Goal: Obtain resource: Download file/media

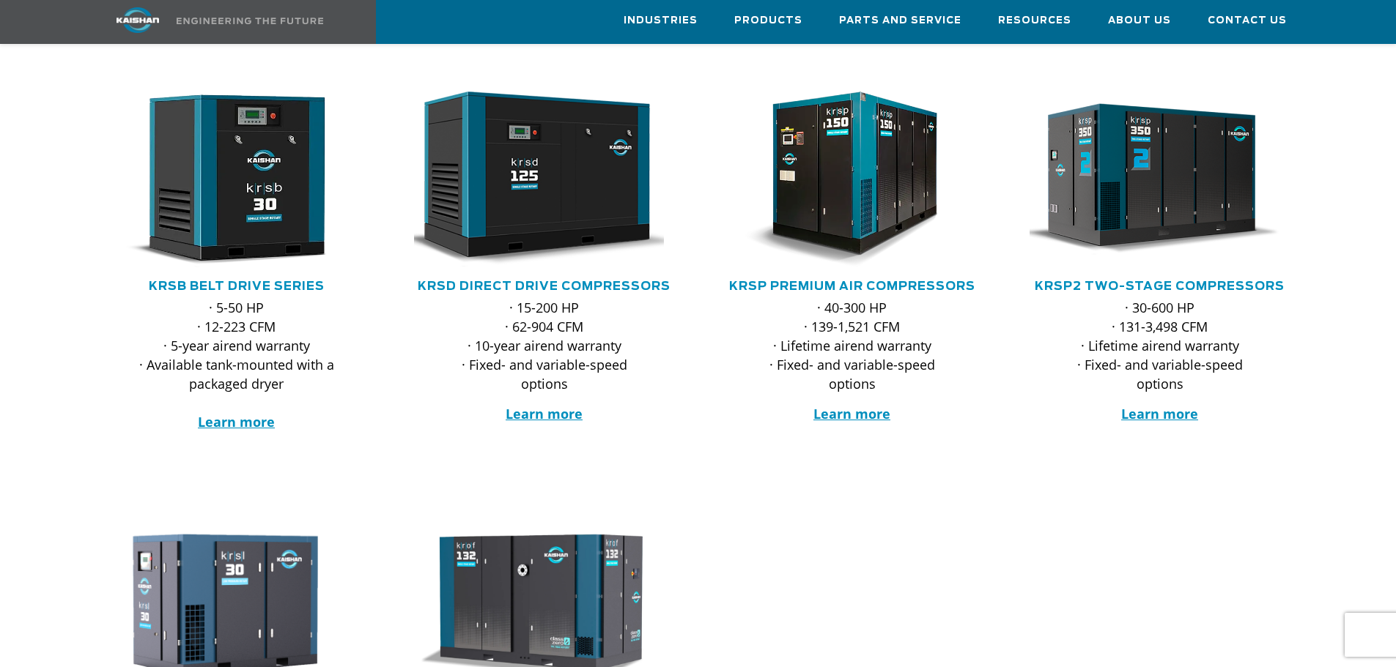
scroll to position [220, 0]
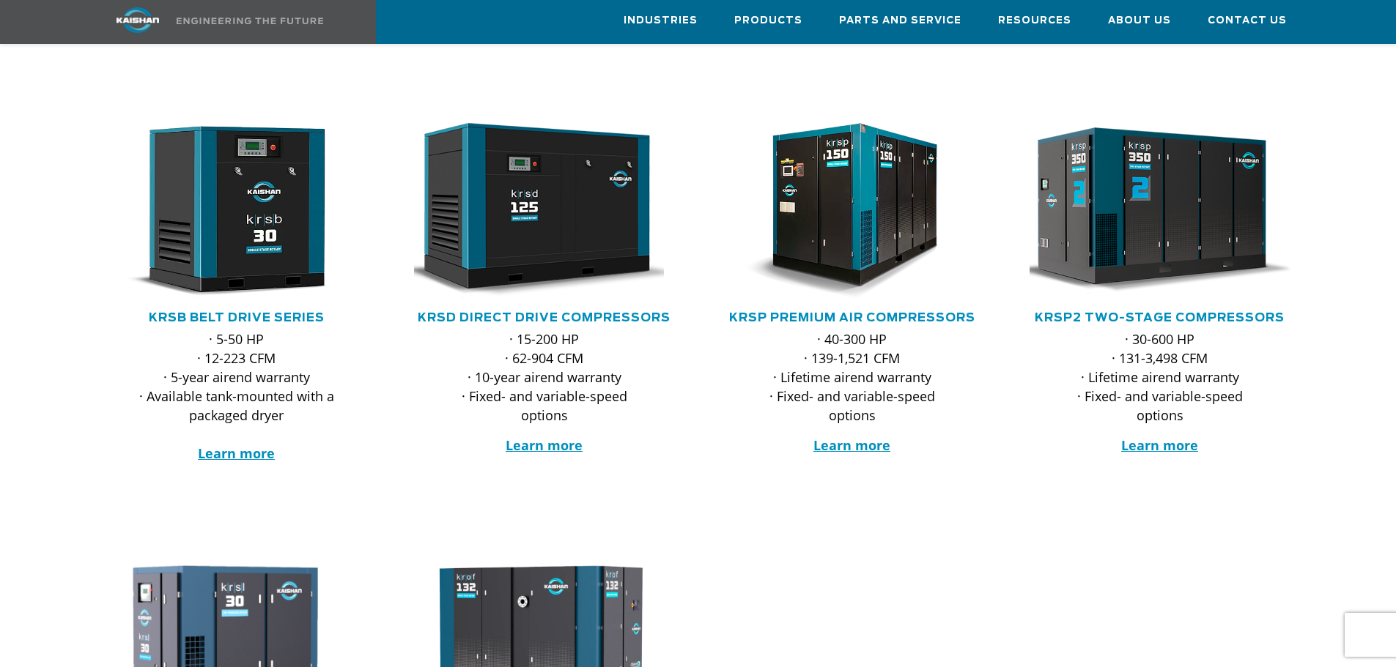
click at [1146, 214] on img at bounding box center [1148, 210] width 287 height 193
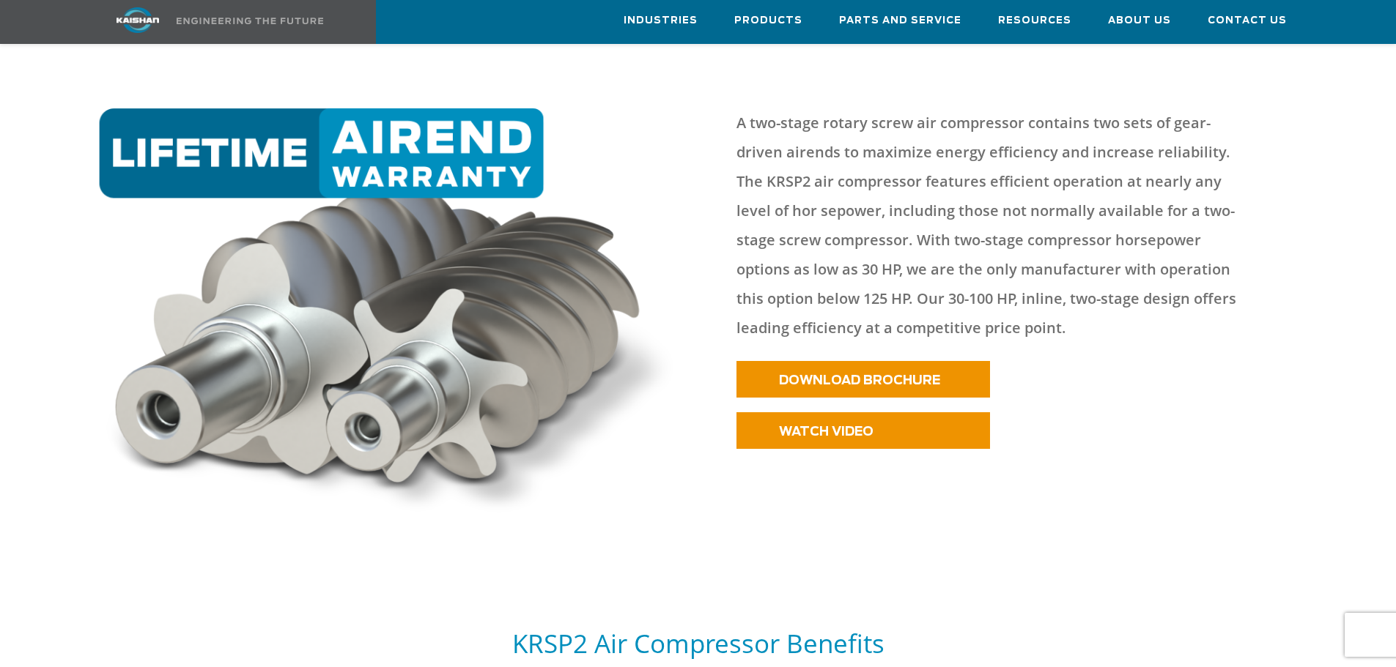
scroll to position [659, 0]
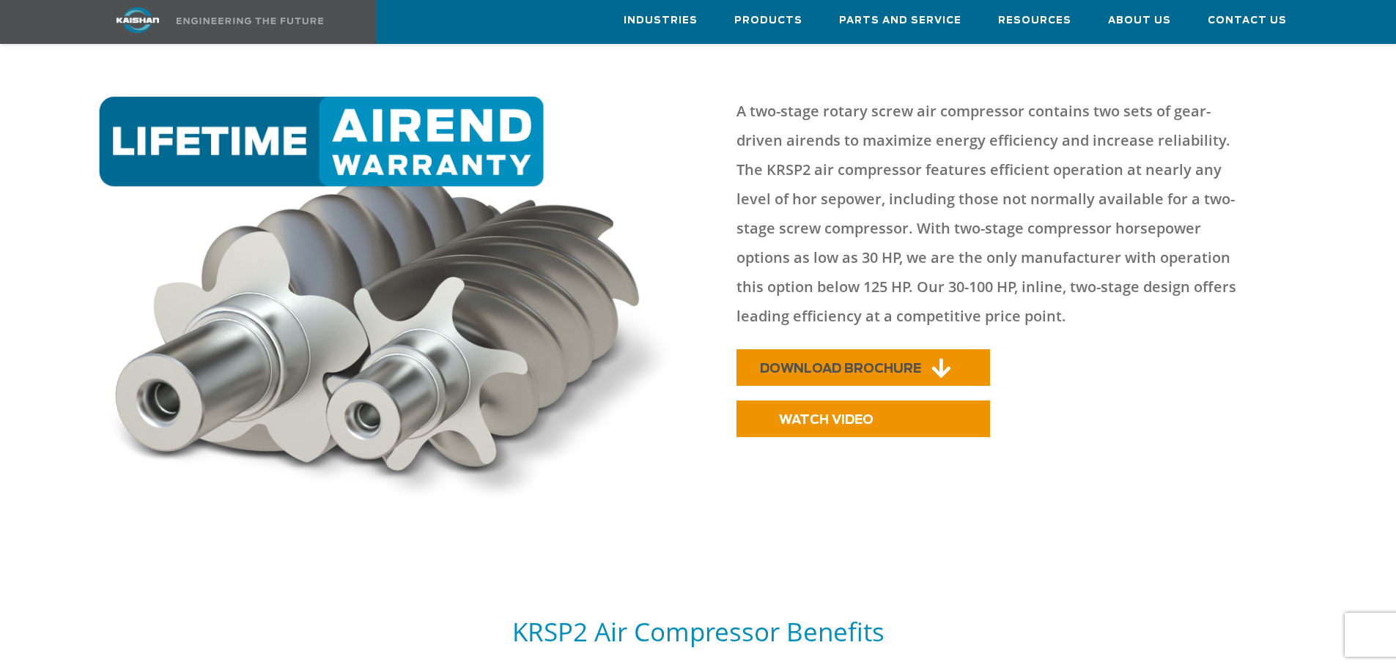
click at [851, 349] on link "DOWNLOAD BROCHURE" at bounding box center [862, 367] width 253 height 37
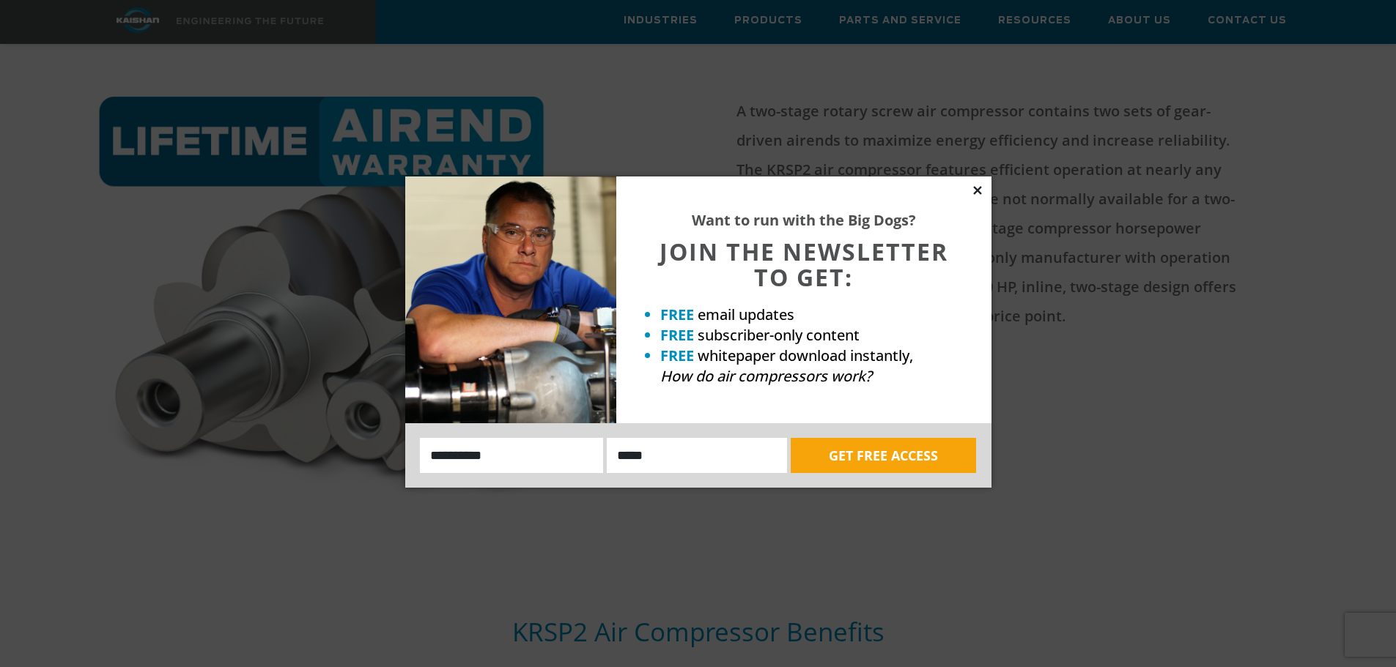
click at [980, 188] on icon at bounding box center [977, 190] width 8 height 8
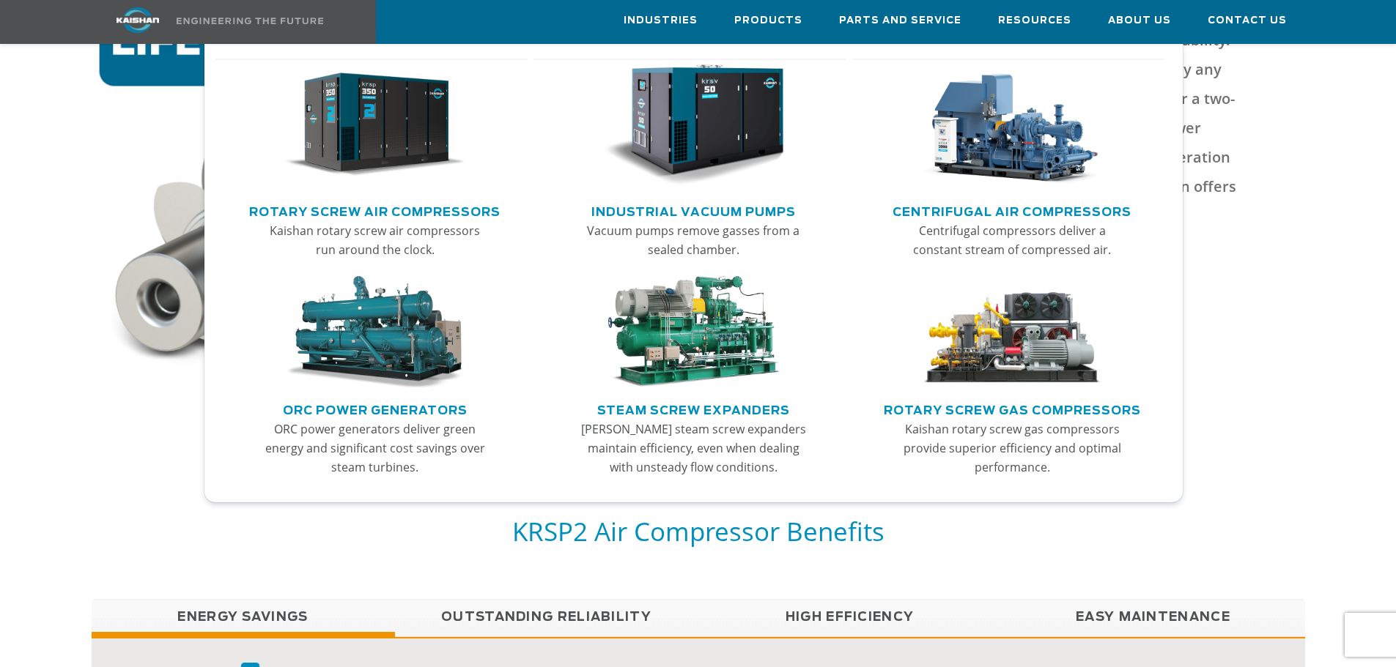
scroll to position [586, 0]
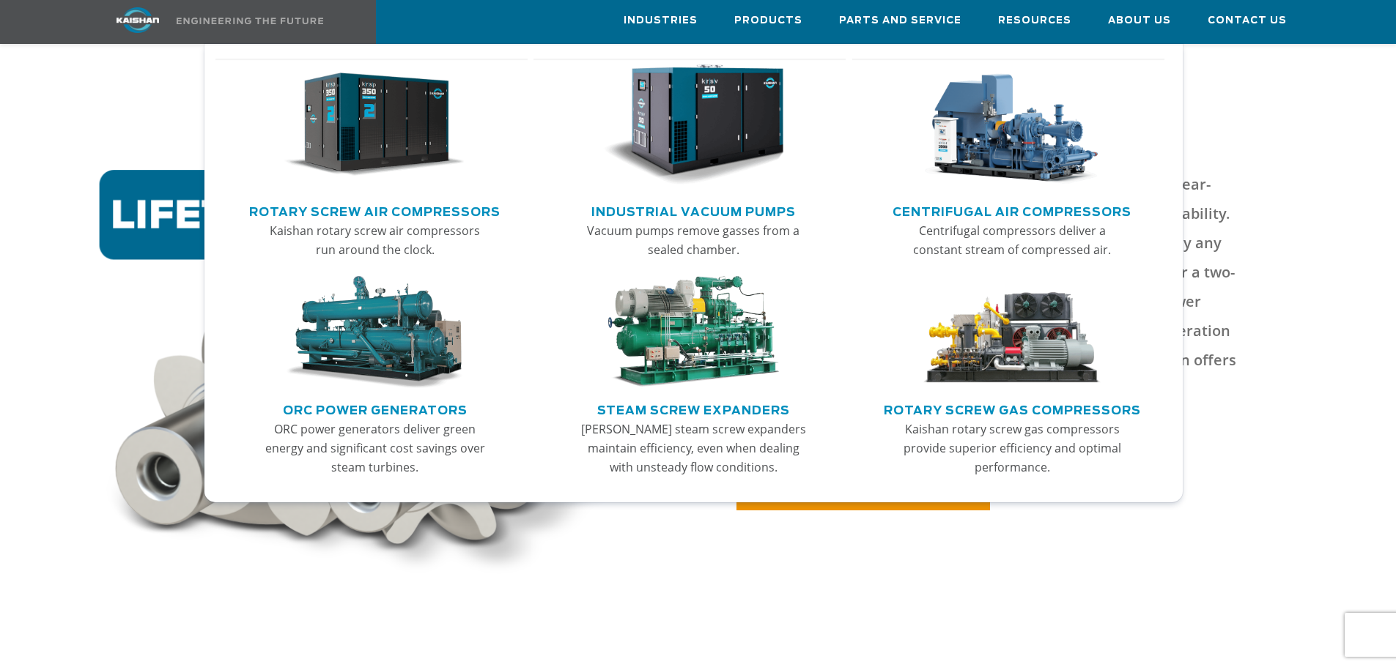
click at [336, 107] on img "Main menu" at bounding box center [374, 125] width 180 height 122
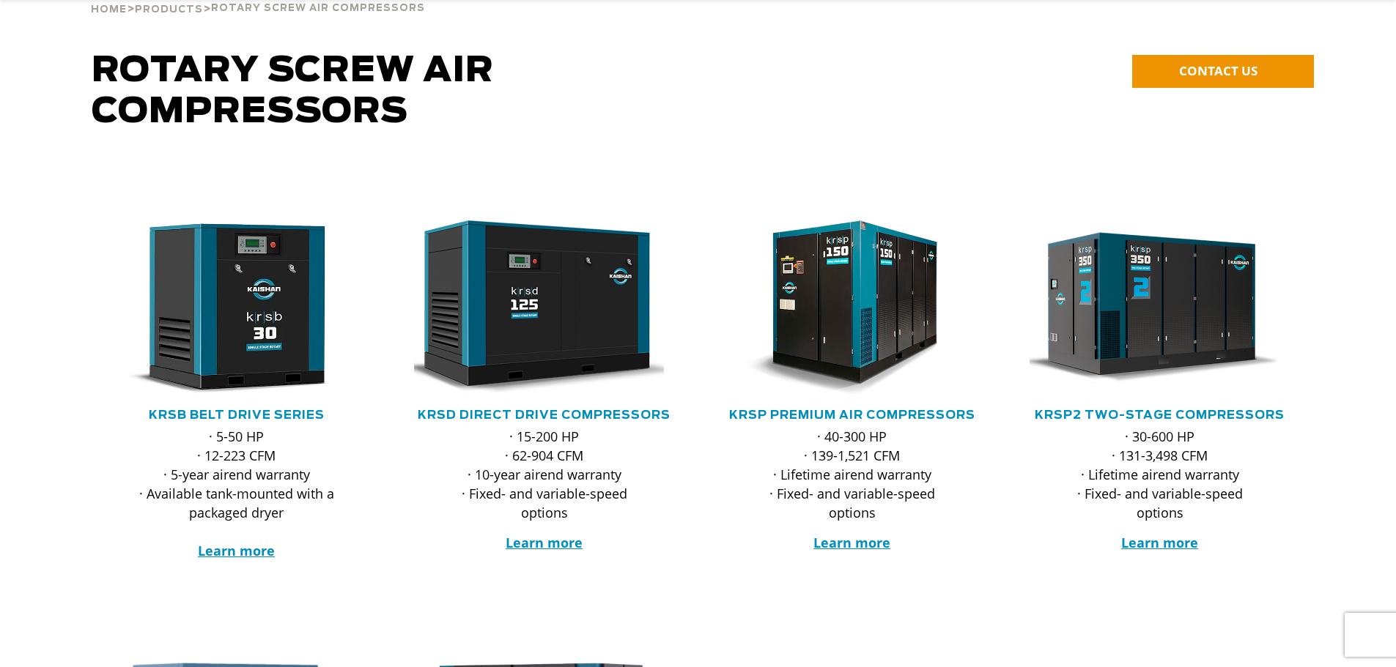
scroll to position [147, 0]
